Goal: Task Accomplishment & Management: Manage account settings

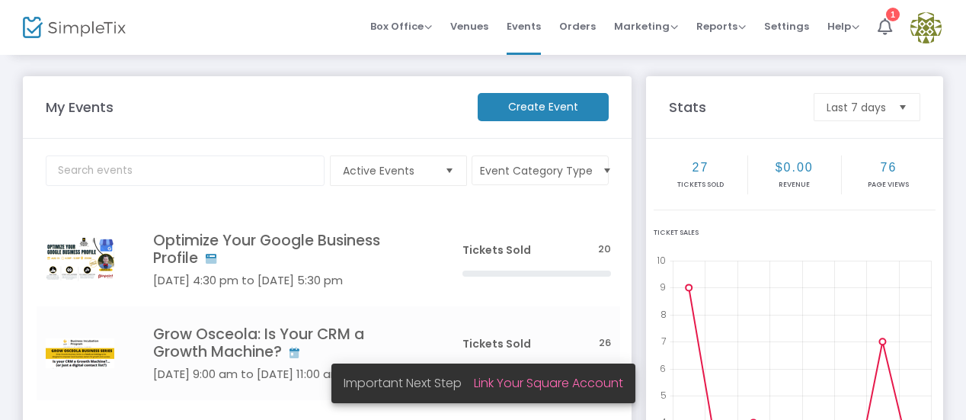
click at [323, 57] on div "My Events Create Event Active Events Event Category Type Select All Grow Osceol…" at bounding box center [483, 335] width 966 height 565
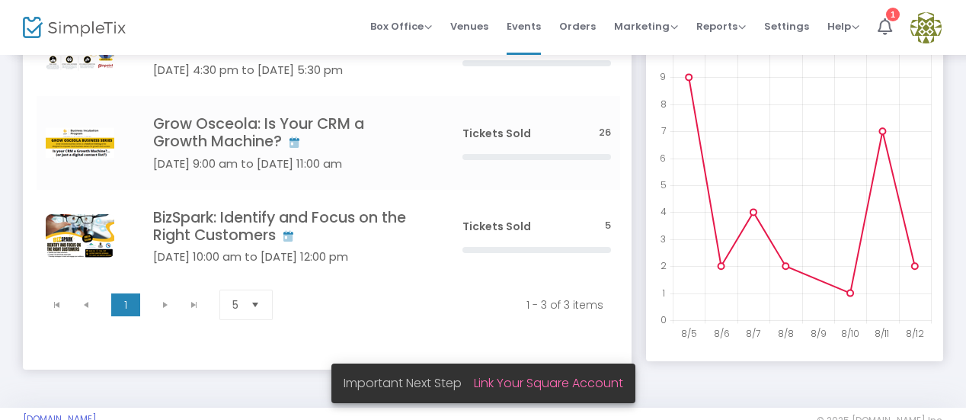
scroll to position [213, 0]
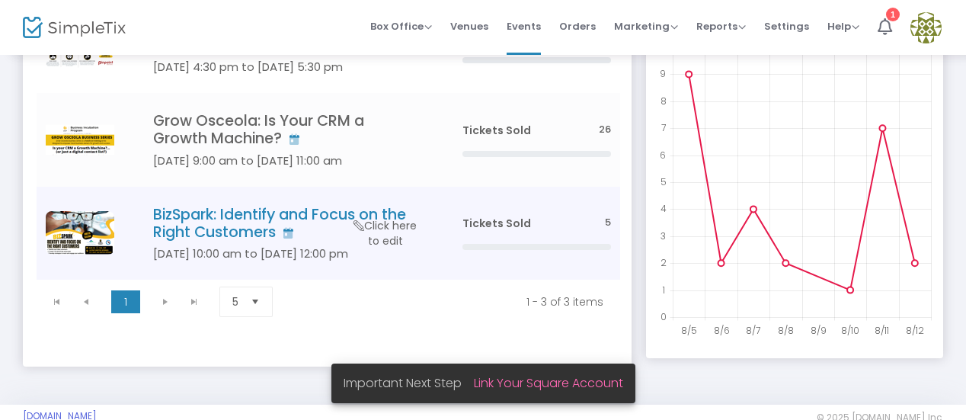
click at [518, 225] on span "Tickets Sold" at bounding box center [497, 223] width 69 height 15
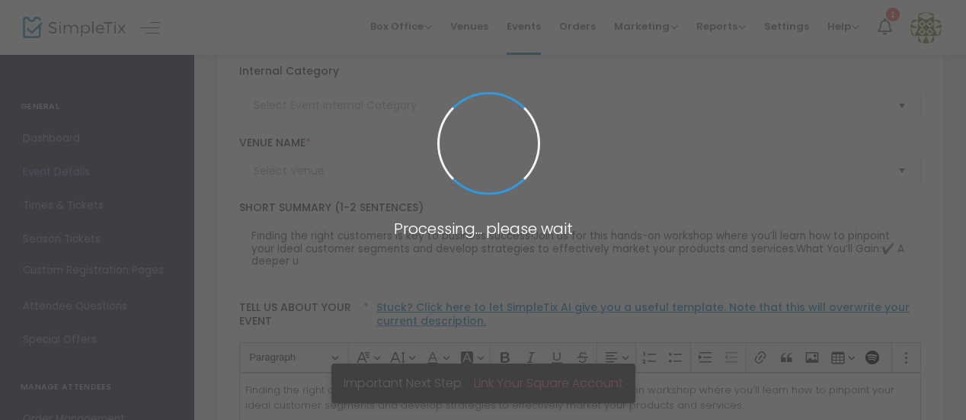
type input "UCF Business Incubator - [GEOGRAPHIC_DATA]"
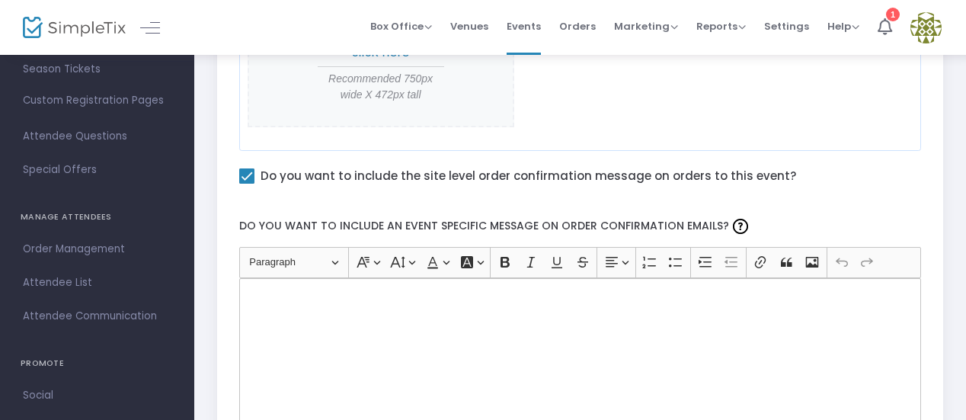
scroll to position [296, 0]
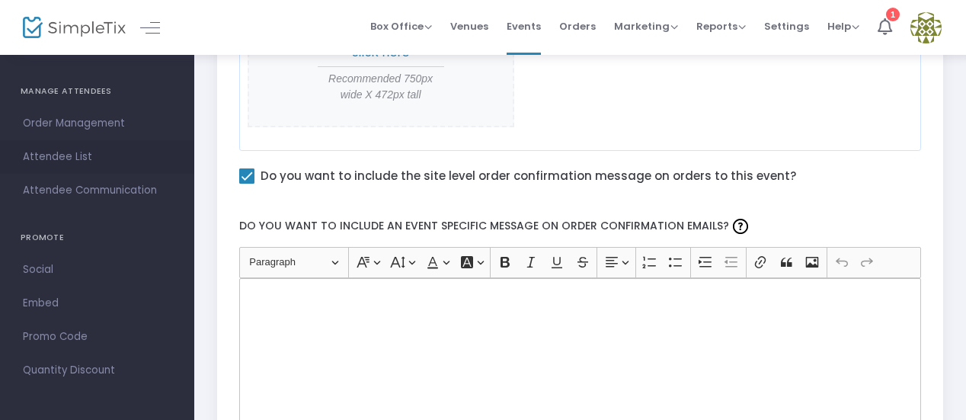
click at [50, 156] on span "Attendee List" at bounding box center [97, 157] width 149 height 20
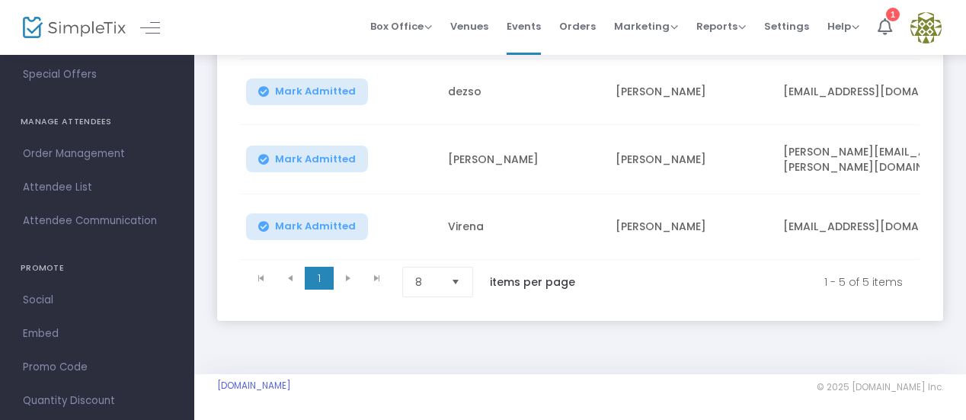
scroll to position [235, 0]
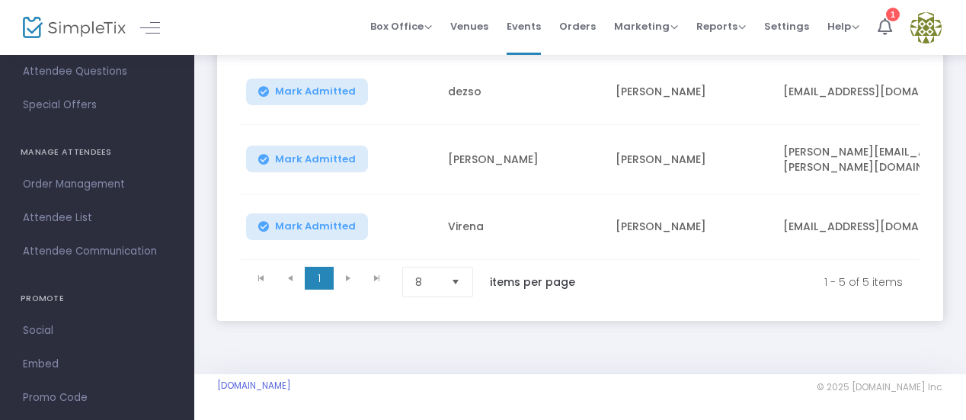
click at [950, 205] on div "BizSpark: Identify and Focus on the Right Customers Options Export List Print N…" at bounding box center [580, 28] width 772 height 694
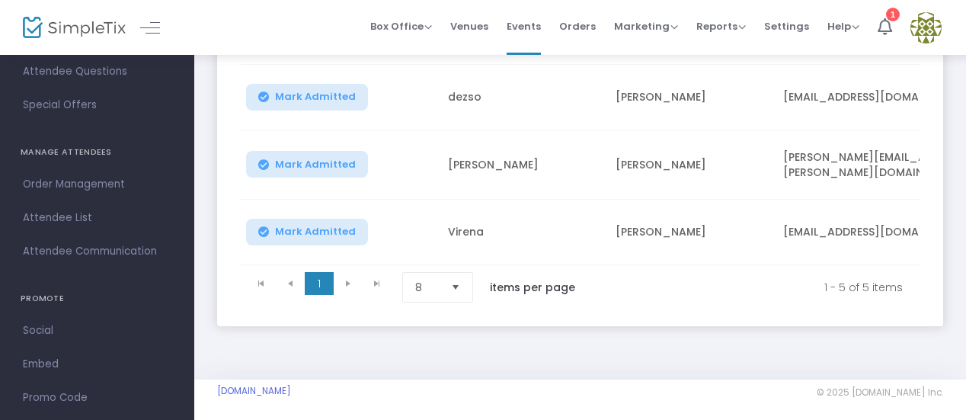
scroll to position [376, 0]
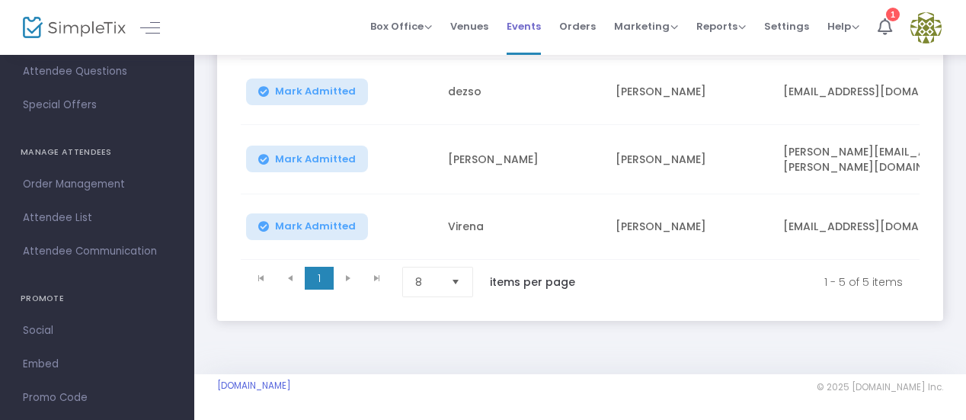
click at [526, 21] on span "Events" at bounding box center [524, 26] width 34 height 39
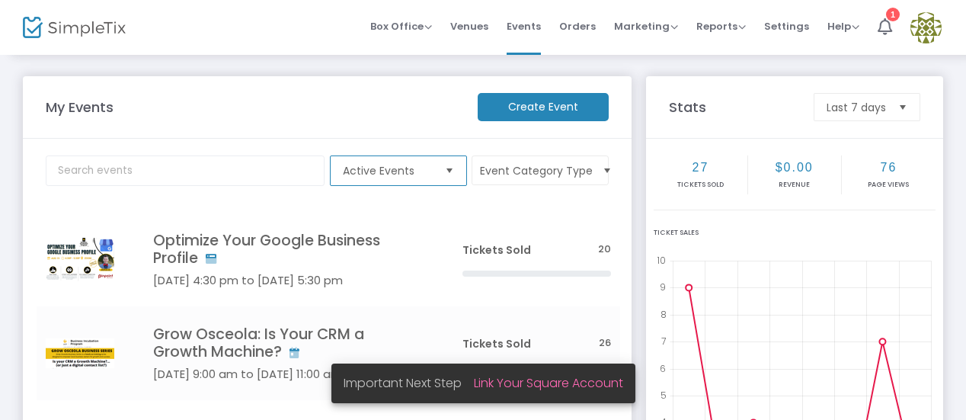
click at [396, 179] on span "Active Events" at bounding box center [388, 170] width 102 height 29
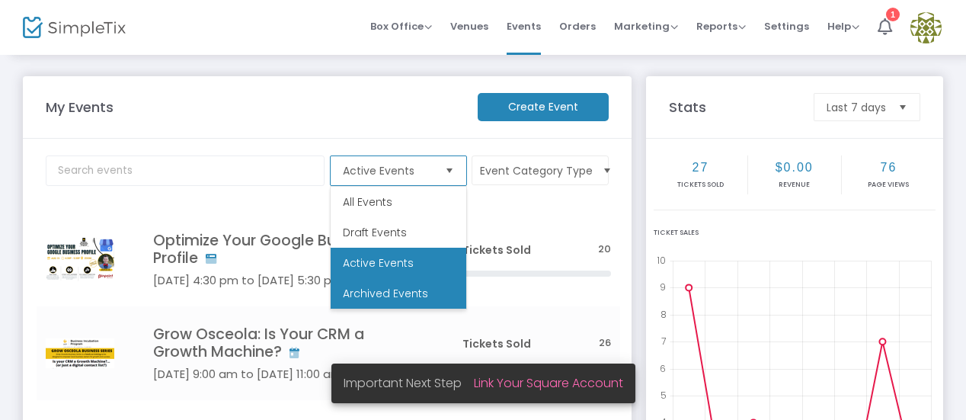
click at [383, 294] on span "Archived Events" at bounding box center [385, 293] width 85 height 15
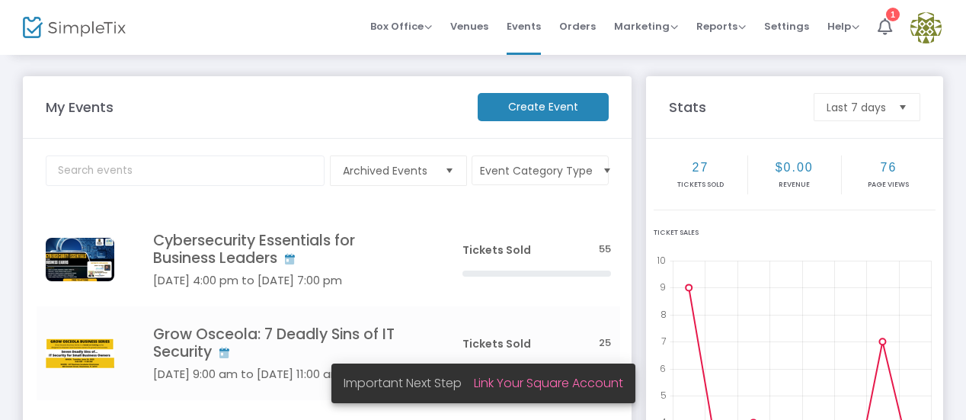
click at [245, 111] on m-panel-title "My Events" at bounding box center [254, 107] width 432 height 21
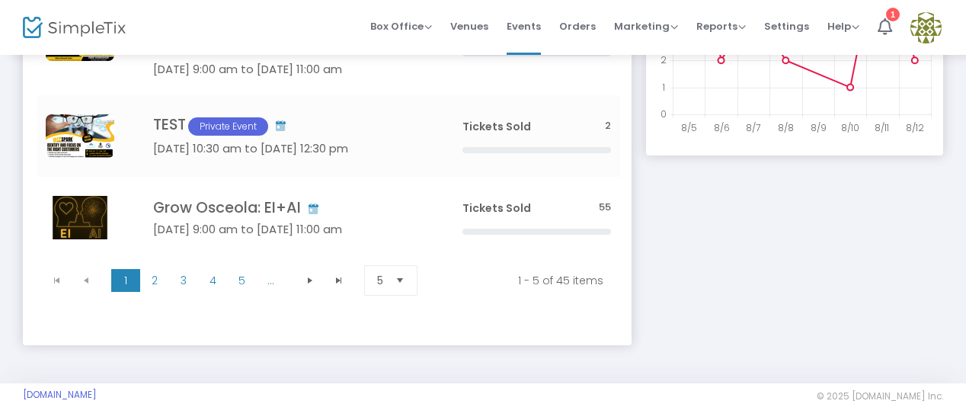
scroll to position [424, 0]
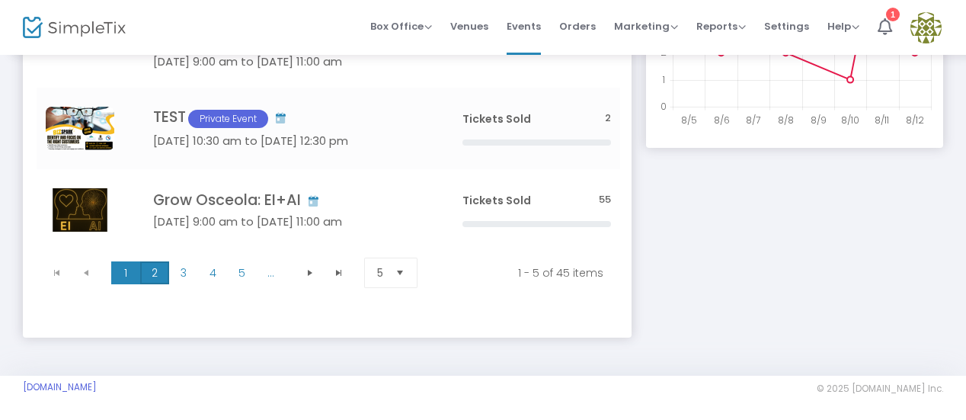
click at [155, 274] on span "2" at bounding box center [154, 272] width 29 height 23
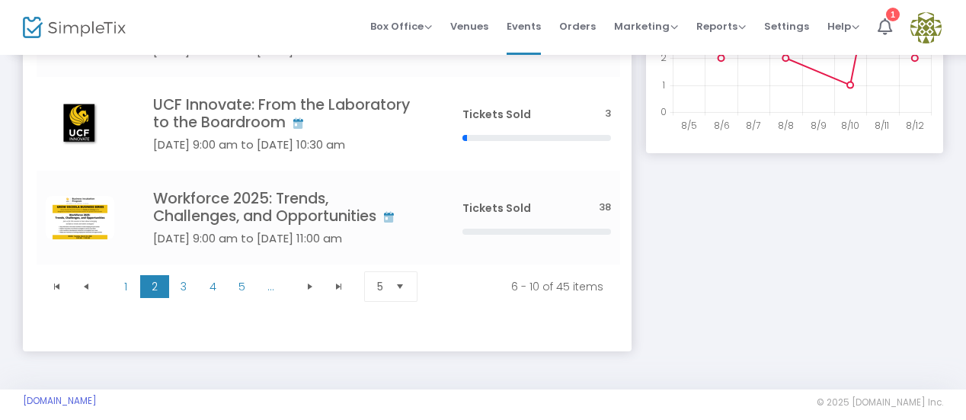
click at [671, 301] on div "Stats Last 7 days 27 Tickets sold $0.00 Revenue 76 Page Views Ticket Sales 8/5 …" at bounding box center [795, 12] width 312 height 709
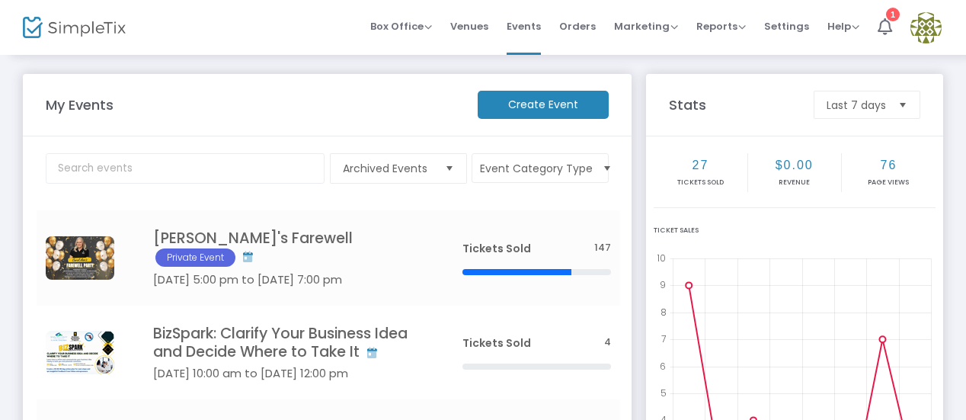
scroll to position [0, 0]
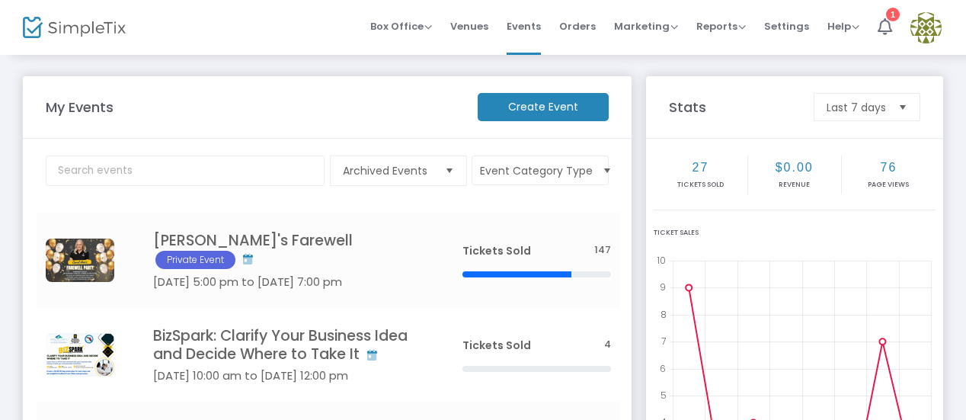
click at [62, 31] on img at bounding box center [74, 28] width 103 height 22
